Goal: Task Accomplishment & Management: Manage account settings

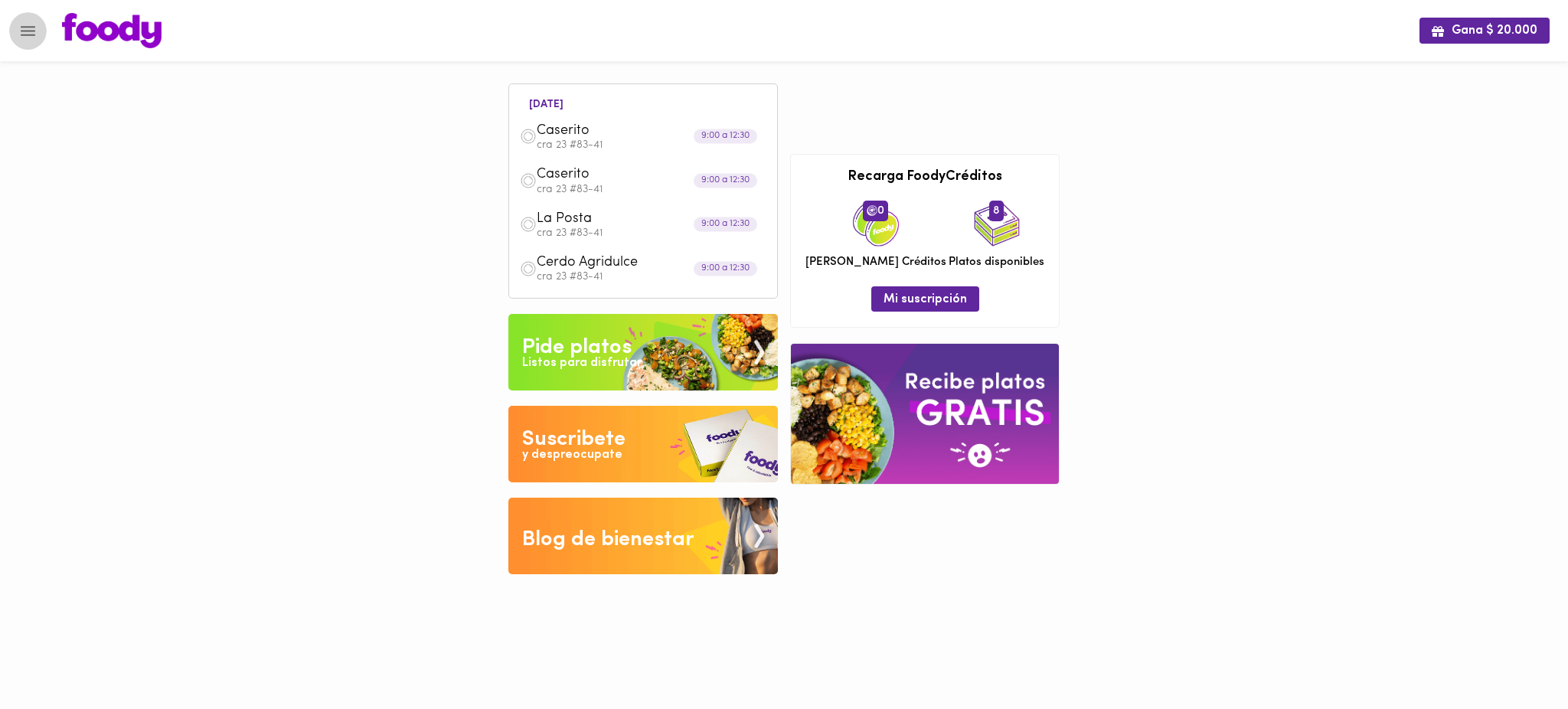
click at [28, 22] on icon "Menu" at bounding box center [28, 31] width 19 height 19
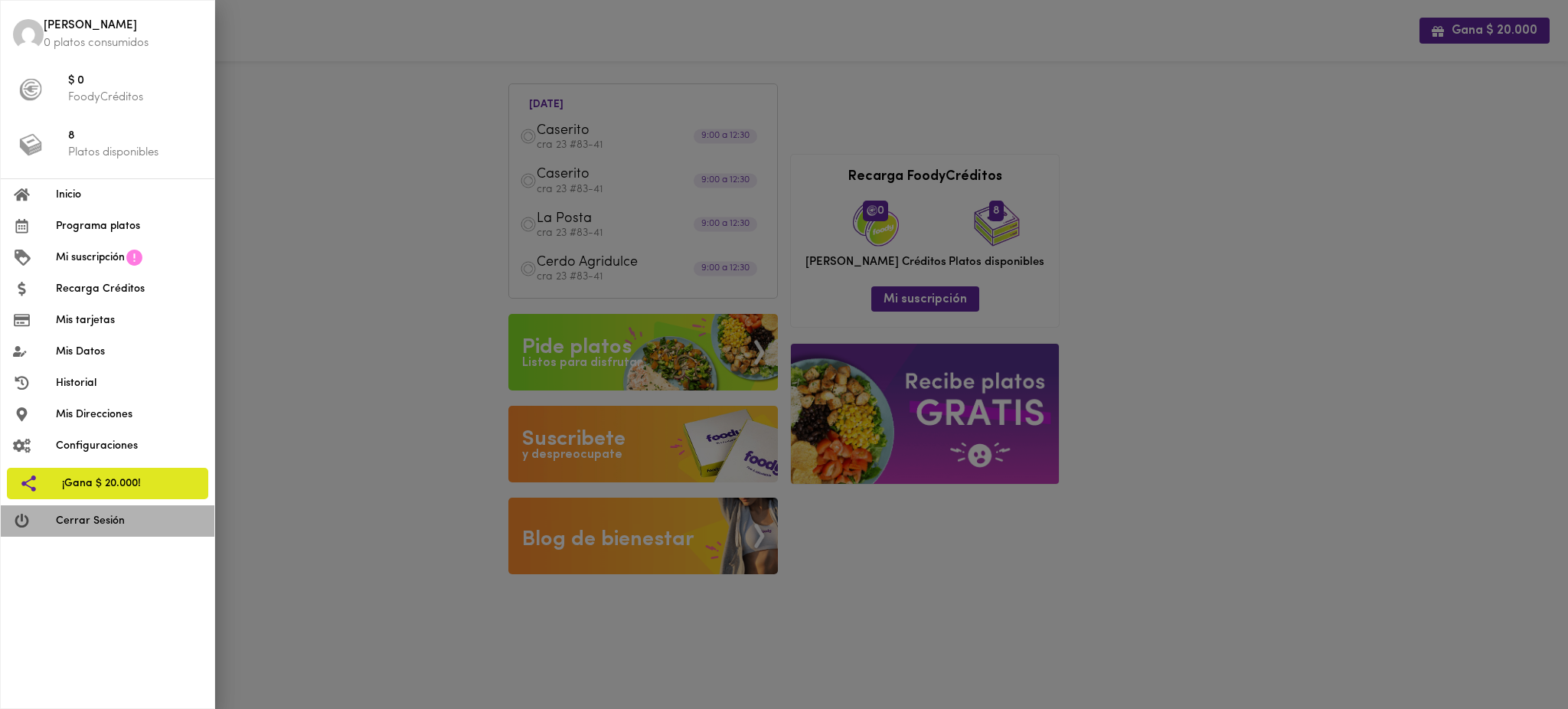
click at [139, 524] on span "Cerrar Sesión" at bounding box center [129, 520] width 146 height 16
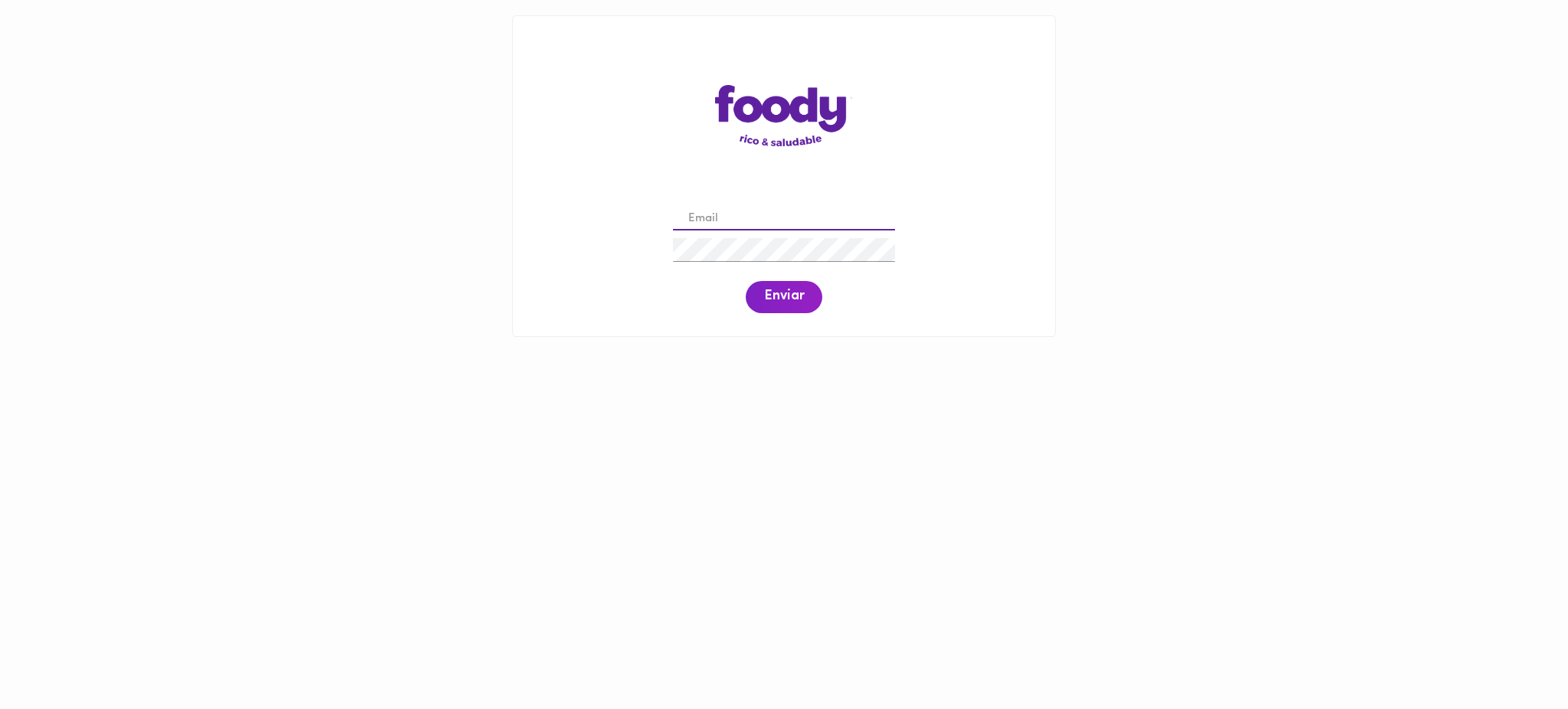
click at [801, 219] on input "email" at bounding box center [784, 219] width 222 height 24
type input "[EMAIL_ADDRESS][DOMAIN_NAME]"
click at [775, 285] on button "Enviar" at bounding box center [784, 297] width 77 height 32
